Goal: Find specific page/section: Find specific page/section

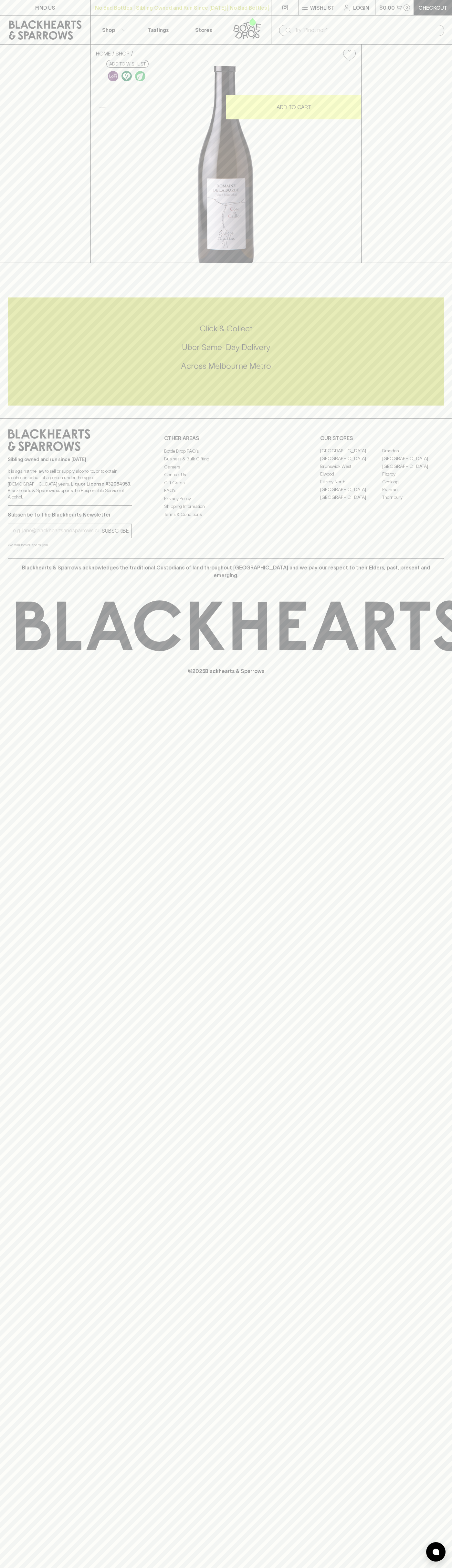
click at [39, 17] on link at bounding box center [45, 30] width 90 height 29
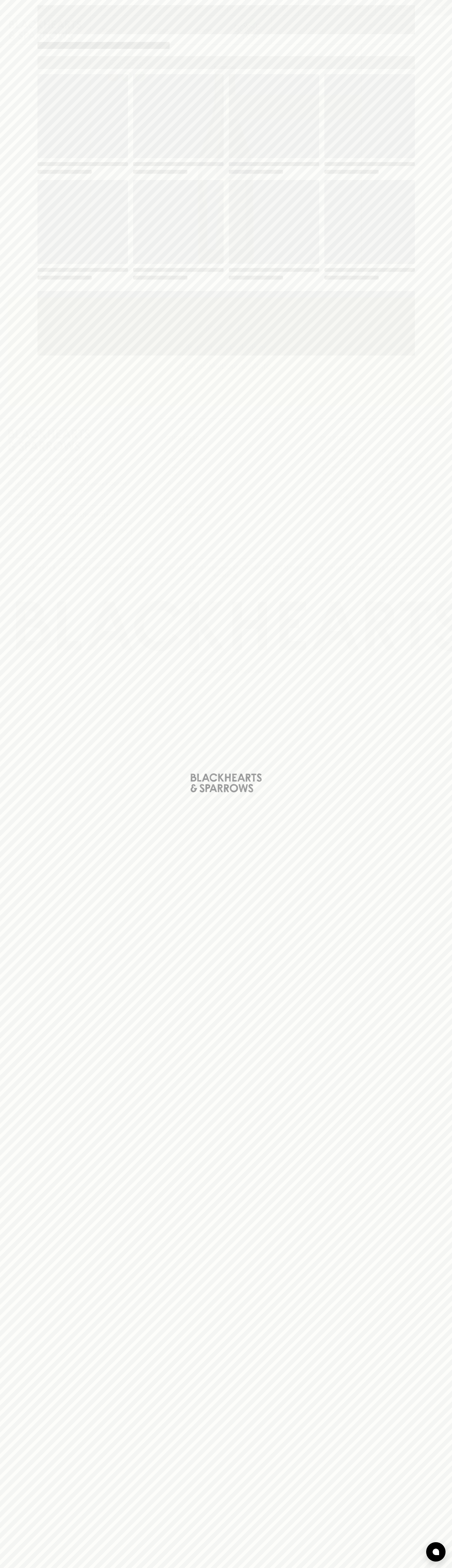
click at [260, 1567] on html "FIND US | No Bad Bottles | Sibling Owned and Run Since [DATE] | No Bad Bottles …" at bounding box center [226, 784] width 452 height 1568
click at [18, 1302] on div "Loading" at bounding box center [226, 784] width 452 height 1568
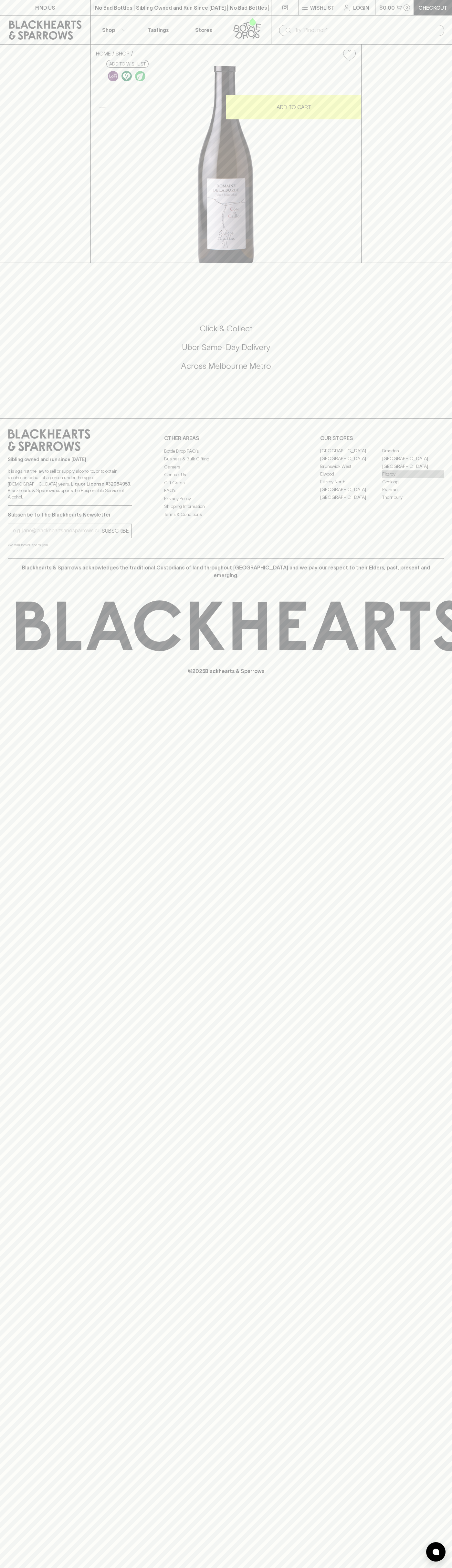
click at [413, 478] on link "Fitzroy" at bounding box center [413, 474] width 62 height 8
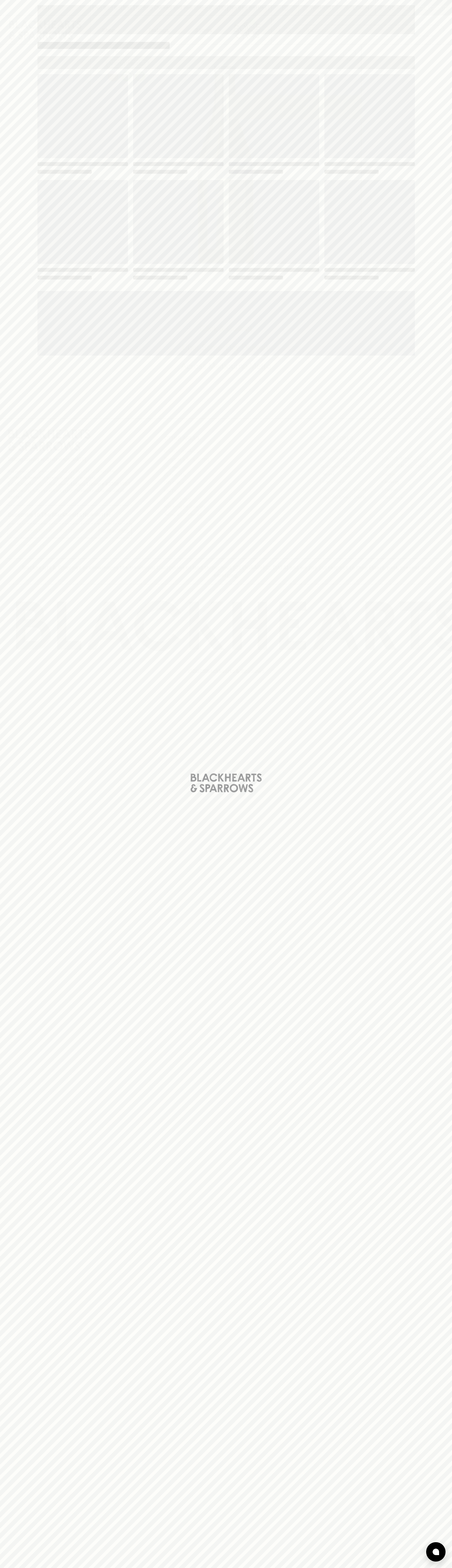
click at [307, 205] on span "Loading" at bounding box center [274, 222] width 90 height 84
